Goal: Transaction & Acquisition: Purchase product/service

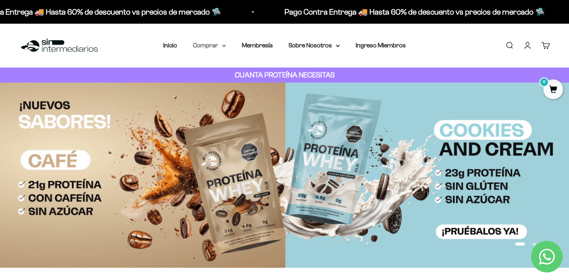
click at [213, 44] on summary "Comprar" at bounding box center [209, 45] width 33 height 10
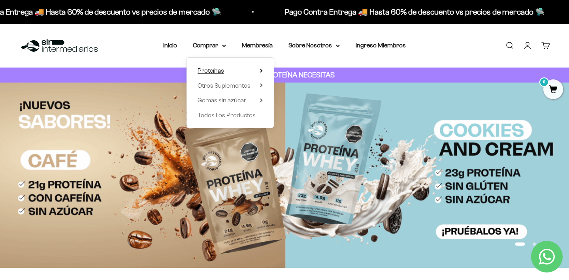
click at [221, 70] on span "Proteínas" at bounding box center [211, 70] width 26 height 7
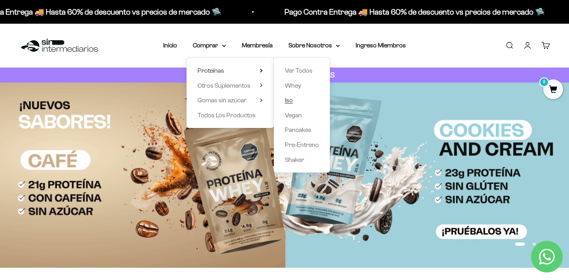
click at [294, 100] on link "Iso" at bounding box center [302, 100] width 34 height 10
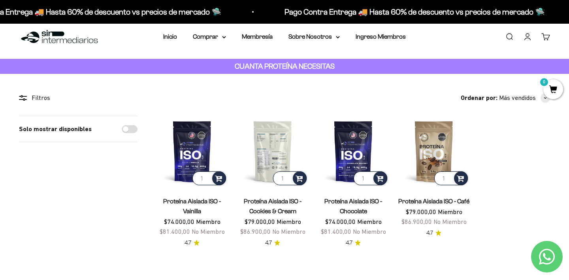
scroll to position [9, 0]
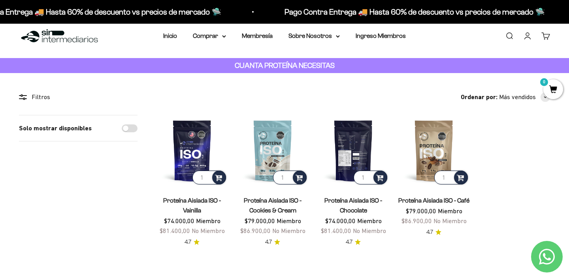
click at [351, 153] on img at bounding box center [353, 150] width 71 height 71
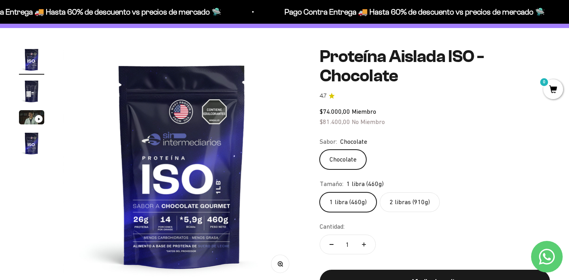
scroll to position [66, 0]
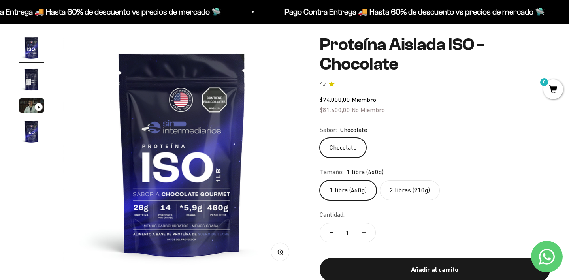
click at [398, 188] on label "2 libras (910g)" at bounding box center [410, 191] width 60 height 20
click at [320, 181] on input "2 libras (910g)" at bounding box center [319, 180] width 0 height 0
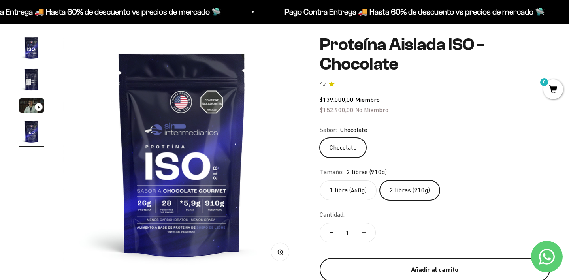
click at [419, 262] on button "Añadir al carrito" at bounding box center [435, 270] width 230 height 24
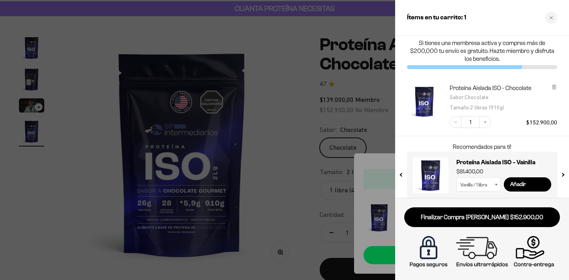
scroll to position [11, 0]
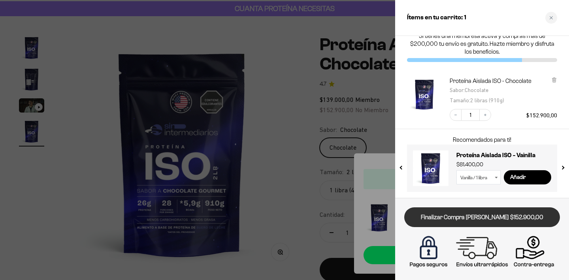
click at [468, 217] on link "Finalizar Compra Segura $152.900,00" at bounding box center [482, 217] width 156 height 20
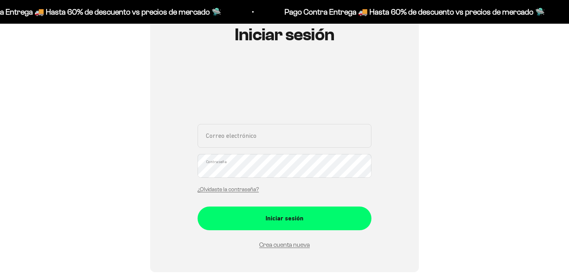
scroll to position [95, 0]
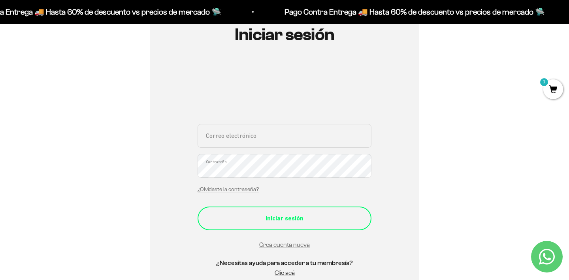
type input "contacto@nui.com.co"
click at [315, 223] on div "Iniciar sesión" at bounding box center [284, 218] width 142 height 10
